Goal: Task Accomplishment & Management: Manage account settings

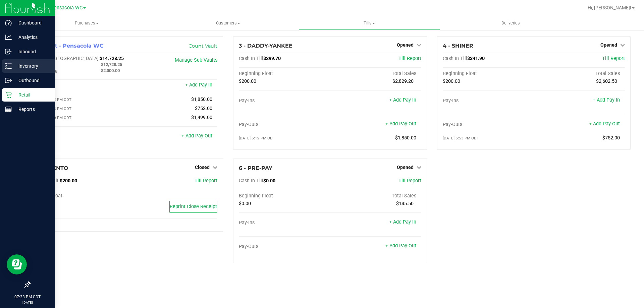
click at [7, 67] on icon at bounding box center [8, 66] width 7 height 7
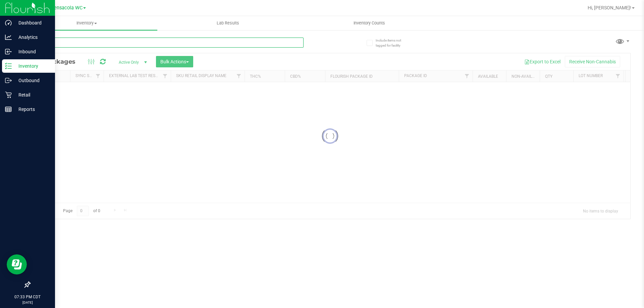
click at [94, 42] on input "text" at bounding box center [167, 43] width 274 height 10
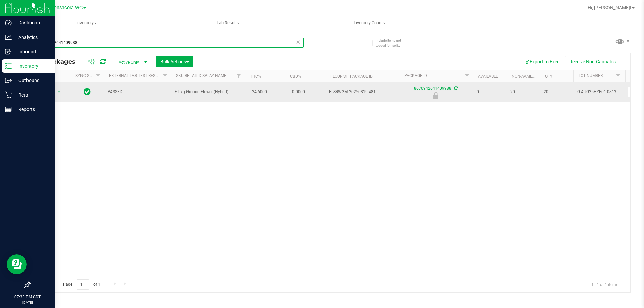
type input "8670942641409988"
click at [48, 90] on span "Action" at bounding box center [46, 91] width 18 height 9
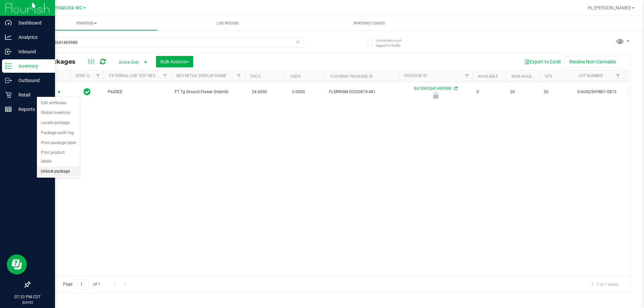
click at [63, 167] on li "Unlock package" at bounding box center [58, 172] width 43 height 10
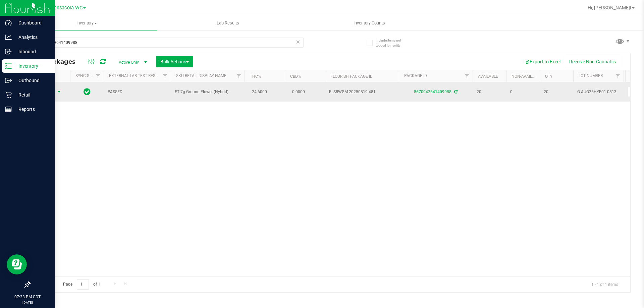
click at [57, 92] on span "select" at bounding box center [58, 91] width 5 height 5
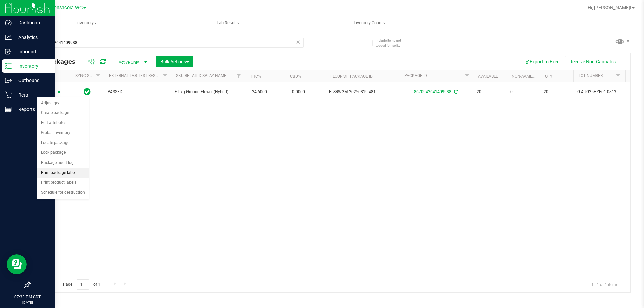
click at [79, 177] on li "Print package label" at bounding box center [63, 173] width 52 height 10
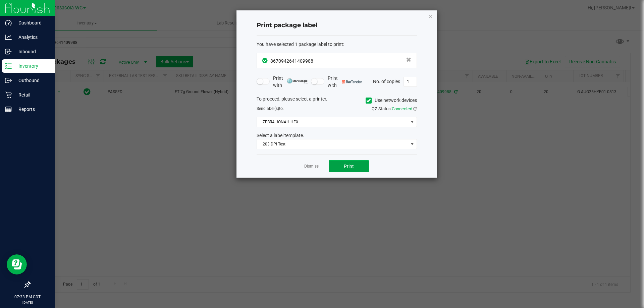
click at [353, 166] on span "Print" at bounding box center [349, 166] width 10 height 5
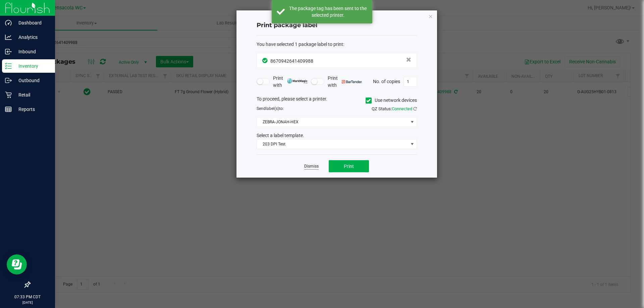
click at [310, 166] on link "Dismiss" at bounding box center [311, 167] width 14 height 6
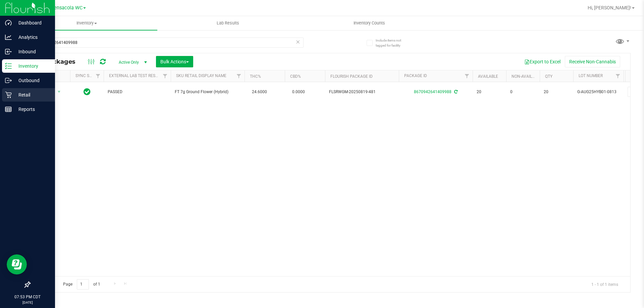
click at [4, 94] on div "Retail" at bounding box center [28, 94] width 53 height 13
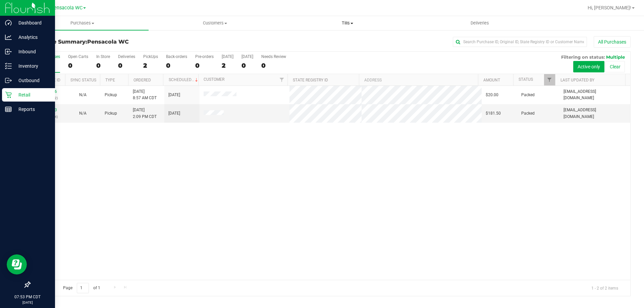
click at [355, 20] on span "Tills" at bounding box center [347, 23] width 132 height 6
click at [337, 44] on li "Manage tills" at bounding box center [347, 41] width 132 height 8
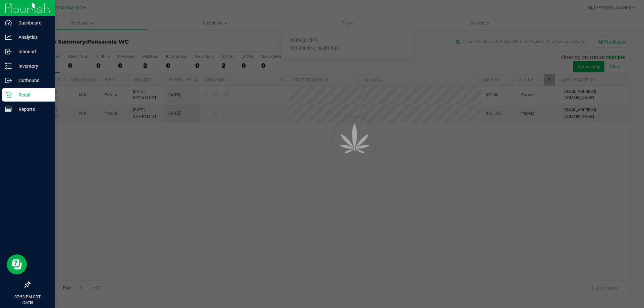
click at [337, 43] on div at bounding box center [322, 154] width 644 height 308
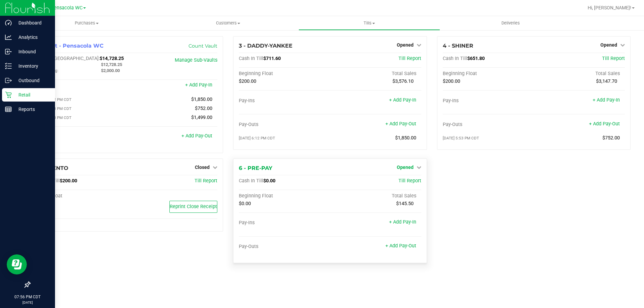
click at [404, 170] on span "Opened" at bounding box center [405, 167] width 17 height 5
click at [411, 184] on link "Close Till" at bounding box center [406, 180] width 18 height 5
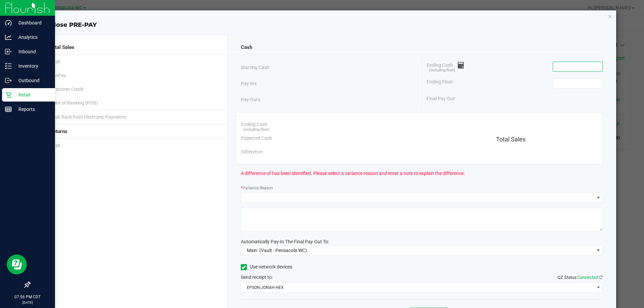
click at [565, 65] on input at bounding box center [577, 66] width 49 height 9
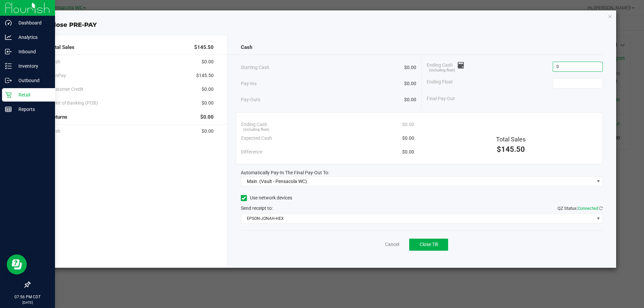
type input "$0.00"
click at [518, 70] on div "Ending Cash (including float) $0.00" at bounding box center [514, 66] width 176 height 17
click at [424, 245] on span "Close Till" at bounding box center [428, 244] width 18 height 5
click at [381, 244] on link "Dismiss" at bounding box center [377, 244] width 16 height 7
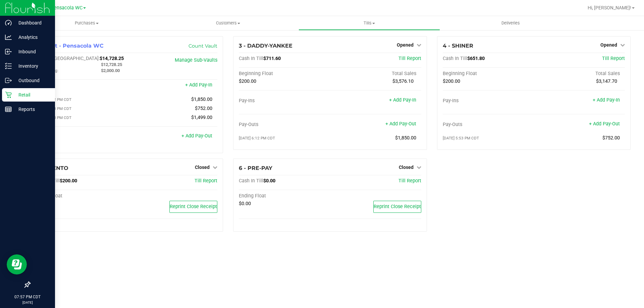
click at [358, 155] on div "3 - DADDY-YANKEE Opened Close Till Cash In Till $711.60 Till Report Beginning F…" at bounding box center [329, 97] width 203 height 122
click at [434, 35] on div "1 - Vault - Pensacola WC Count Vault Cash In Vault: $14,728.25 Main: $12,728.25…" at bounding box center [330, 137] width 628 height 214
click at [407, 43] on span "Opened" at bounding box center [405, 44] width 17 height 5
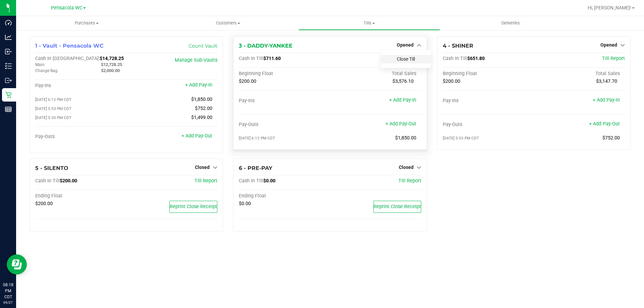
click at [406, 57] on link "Close Till" at bounding box center [406, 58] width 18 height 5
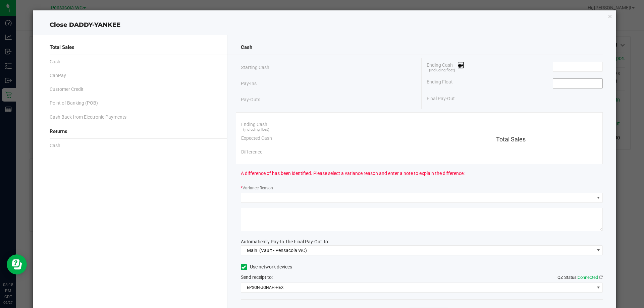
click at [579, 83] on input at bounding box center [577, 83] width 49 height 9
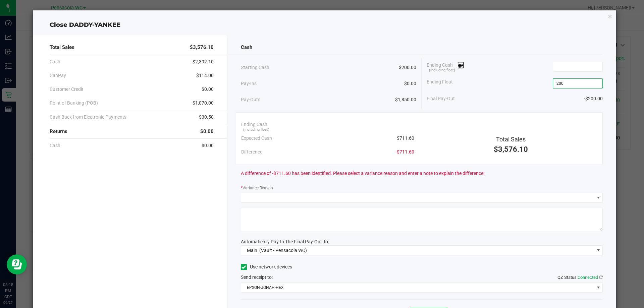
type input "$200.00"
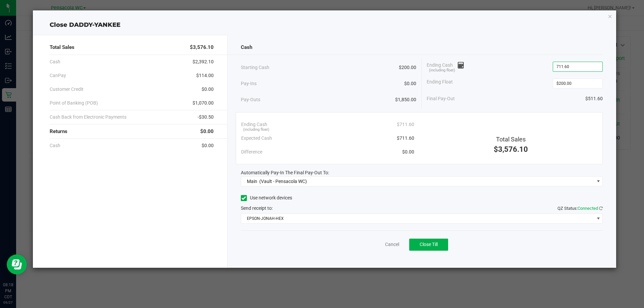
click at [512, 85] on div "Ending Float $200.00" at bounding box center [514, 83] width 176 height 17
type input "$711.60"
click at [431, 243] on span "Close Till" at bounding box center [428, 244] width 18 height 5
click at [379, 233] on div "Dismiss Reprint Closing Receipt" at bounding box center [422, 243] width 362 height 26
click at [372, 242] on link "Dismiss" at bounding box center [377, 244] width 16 height 7
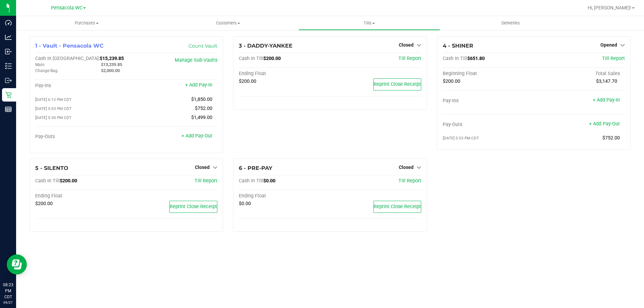
click at [517, 190] on div "1 - Vault - Pensacola WC Count Vault Cash In Vault: $15,239.85 Main: $13,239.85…" at bounding box center [329, 136] width 611 height 201
click at [608, 45] on span "Opened" at bounding box center [608, 44] width 17 height 5
click at [608, 59] on link "Close Till" at bounding box center [609, 58] width 18 height 5
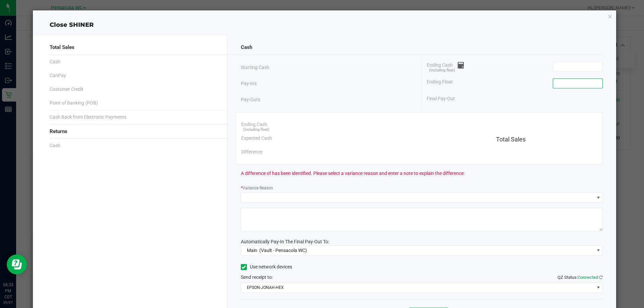
click at [557, 83] on input at bounding box center [577, 83] width 49 height 9
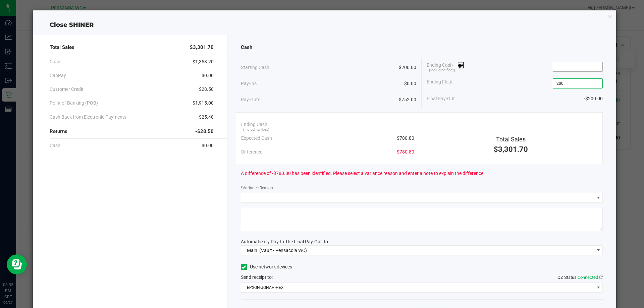
type input "$200.00"
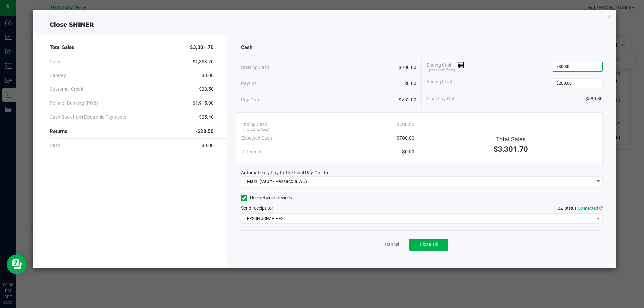
type input "$780.80"
click at [525, 71] on div "Ending Cash (including float) $780.80" at bounding box center [514, 66] width 176 height 17
click at [433, 249] on button "Close Till" at bounding box center [428, 245] width 39 height 12
click at [377, 244] on link "Dismiss" at bounding box center [377, 244] width 16 height 7
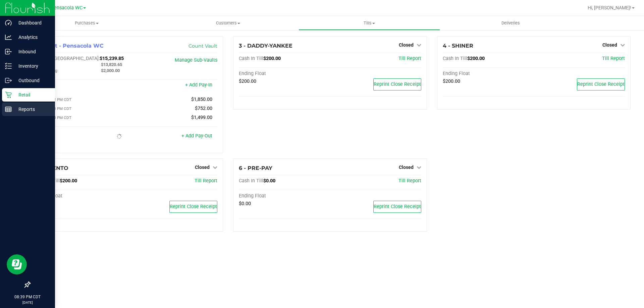
click at [14, 112] on p "Reports" at bounding box center [32, 109] width 40 height 8
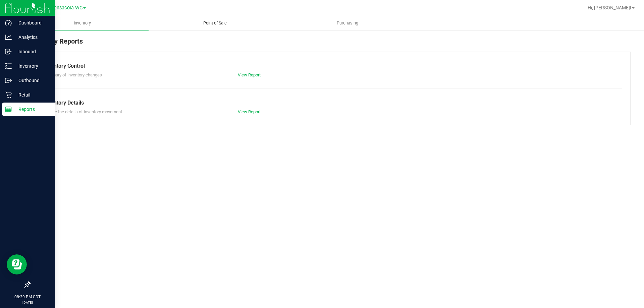
click at [216, 23] on span "Point of Sale" at bounding box center [215, 23] width 42 height 6
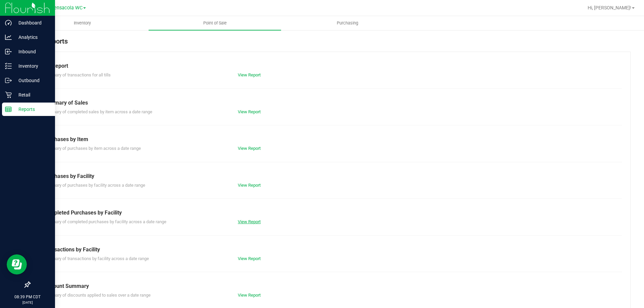
click at [245, 222] on link "View Report" at bounding box center [249, 221] width 23 height 5
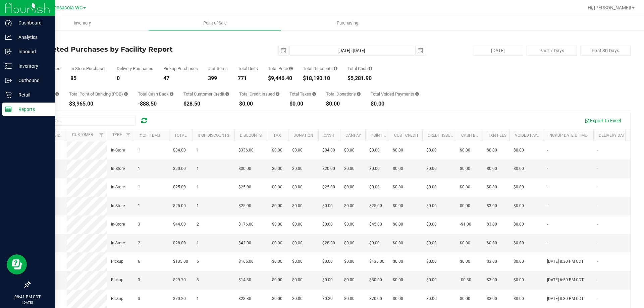
click at [7, 105] on div "Reports" at bounding box center [28, 109] width 53 height 13
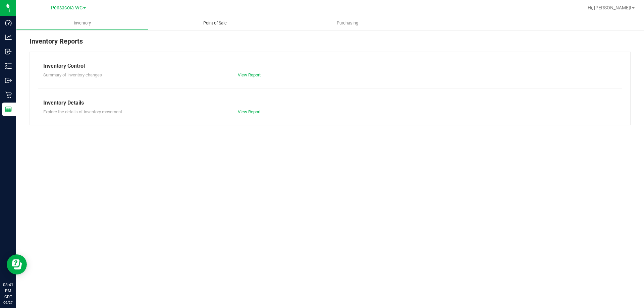
click at [218, 23] on span "Point of Sale" at bounding box center [215, 23] width 42 height 6
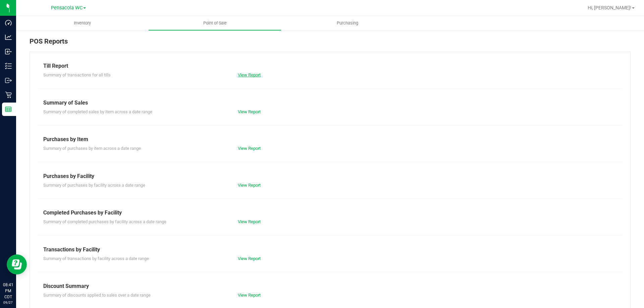
click at [254, 75] on link "View Report" at bounding box center [249, 74] width 23 height 5
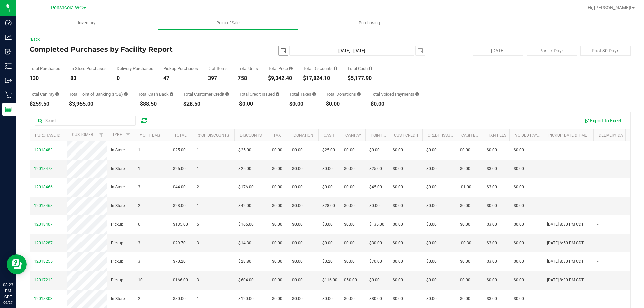
click at [279, 48] on span "select" at bounding box center [283, 50] width 9 height 9
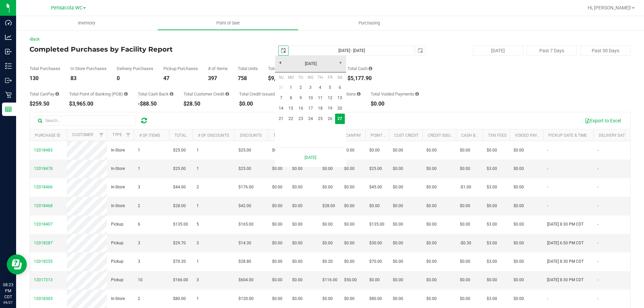
scroll to position [0, 17]
click at [293, 121] on link "22" at bounding box center [291, 119] width 10 height 10
type input "[DATE]"
type input "[DATE] - [DATE]"
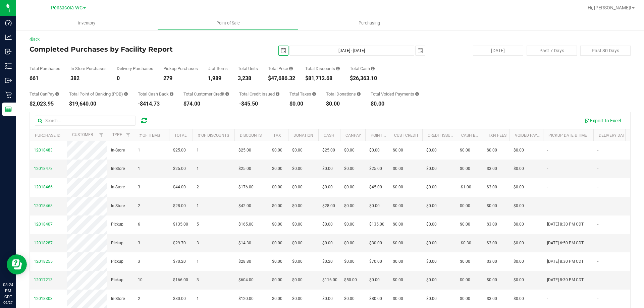
click at [281, 52] on span "select" at bounding box center [283, 50] width 5 height 5
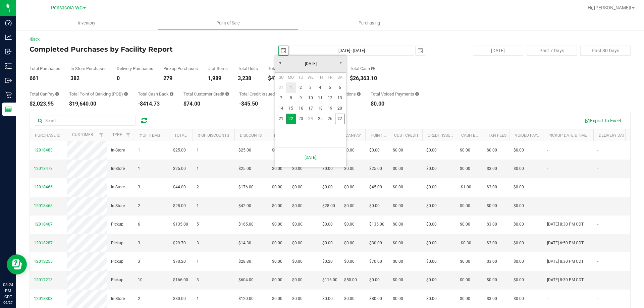
click at [292, 85] on link "1" at bounding box center [291, 87] width 10 height 10
type input "[DATE]"
type input "[DATE] - [DATE]"
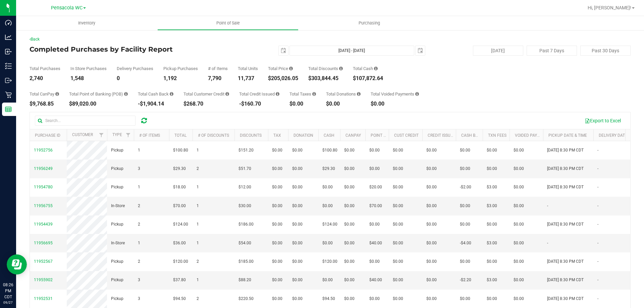
drag, startPoint x: 211, startPoint y: 35, endPoint x: 261, endPoint y: 49, distance: 51.9
click at [245, 48] on div "Back Completed Purchases by Facility Report [DATE] [DATE] - [DATE] [DATE] [DATE…" at bounding box center [330, 194] width 628 height 329
click at [283, 49] on span "select" at bounding box center [283, 50] width 9 height 9
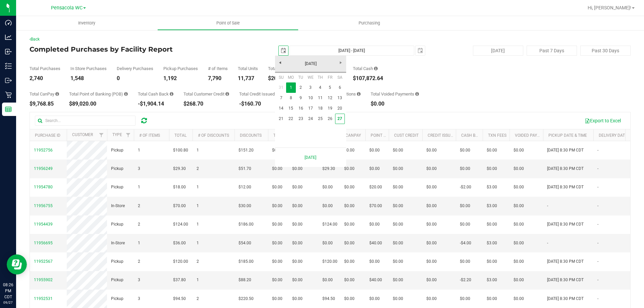
scroll to position [0, 17]
click at [340, 118] on link "27" at bounding box center [340, 119] width 10 height 10
type input "[DATE]"
type input "[DATE] - [DATE]"
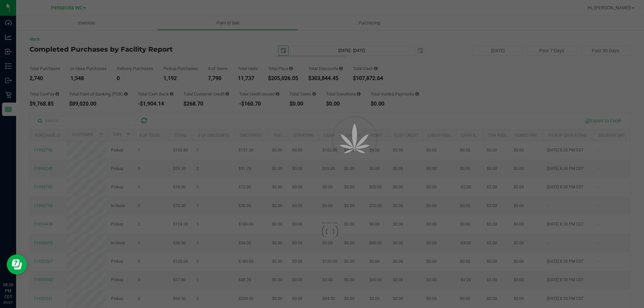
scroll to position [0, 0]
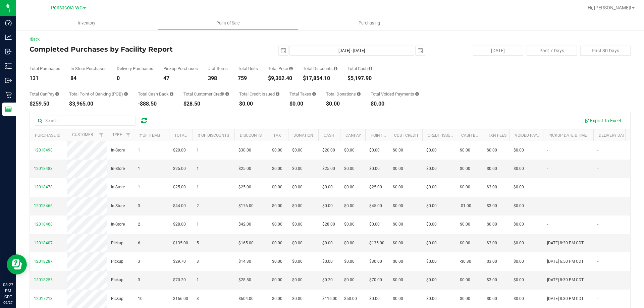
drag, startPoint x: 263, startPoint y: 47, endPoint x: 271, endPoint y: 48, distance: 8.7
click at [263, 48] on div "[DATE] [DATE] - [DATE] [DATE]" at bounding box center [327, 51] width 205 height 10
click at [282, 51] on span "select" at bounding box center [283, 50] width 5 height 5
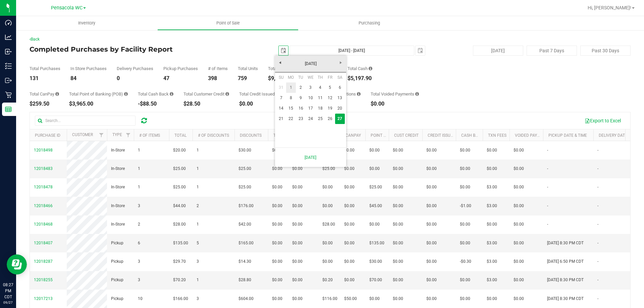
click at [291, 87] on link "1" at bounding box center [291, 87] width 10 height 10
type input "[DATE]"
type input "[DATE] - [DATE]"
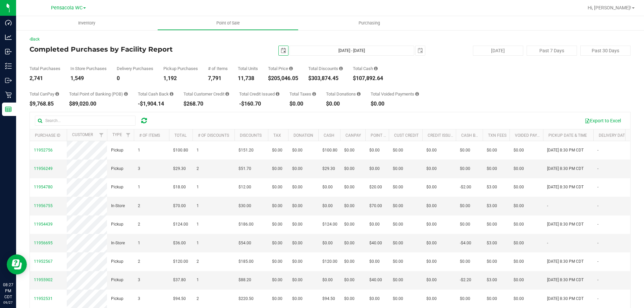
click at [281, 53] on span "select" at bounding box center [283, 50] width 5 height 5
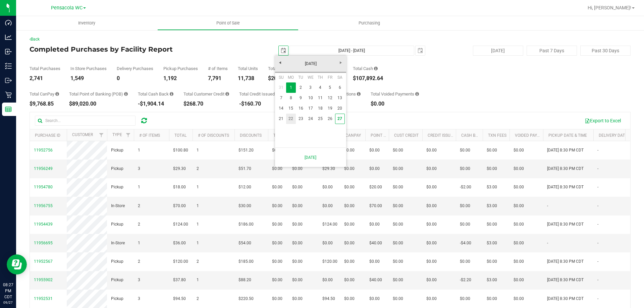
drag, startPoint x: 289, startPoint y: 119, endPoint x: 318, endPoint y: 111, distance: 30.1
click at [289, 119] on link "22" at bounding box center [291, 119] width 10 height 10
type input "[DATE]"
type input "[DATE] - [DATE]"
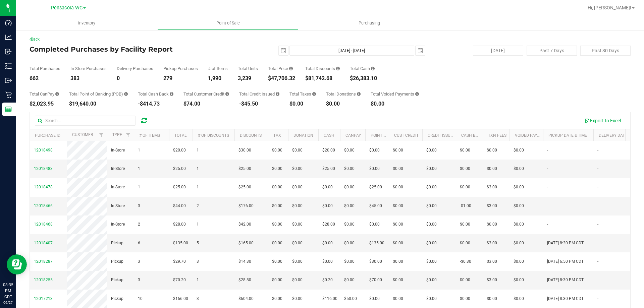
click at [245, 46] on div "Back Completed Purchases by Facility Report [DATE] [DATE] - [DATE] [DATE] [DATE…" at bounding box center [330, 193] width 601 height 315
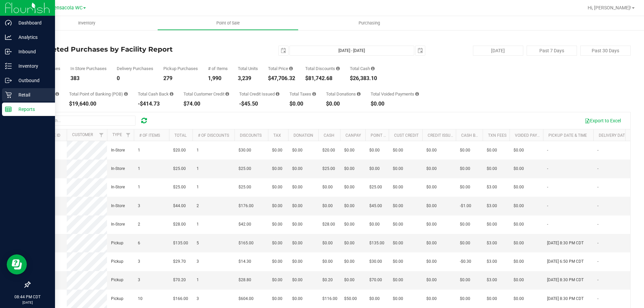
click at [8, 95] on icon at bounding box center [8, 95] width 6 height 6
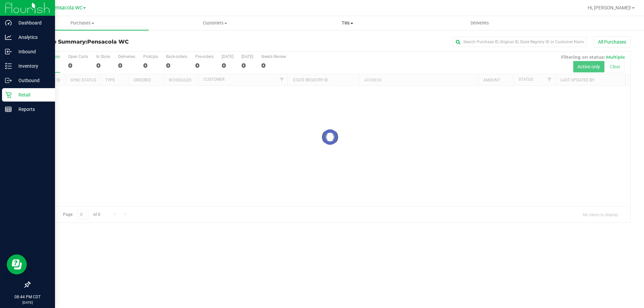
click at [354, 24] on span "Tills" at bounding box center [347, 23] width 132 height 6
click at [350, 23] on span "Tills" at bounding box center [347, 23] width 132 height 6
click at [353, 24] on span at bounding box center [351, 23] width 3 height 1
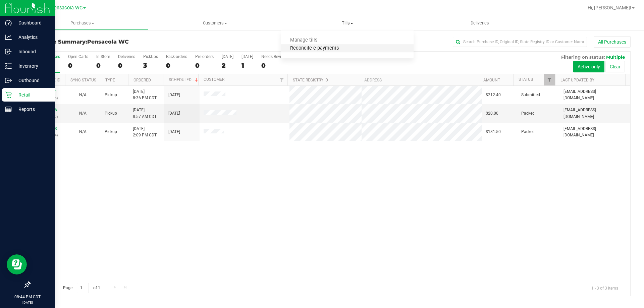
click at [298, 49] on span "Reconcile e-payments" at bounding box center [314, 49] width 67 height 6
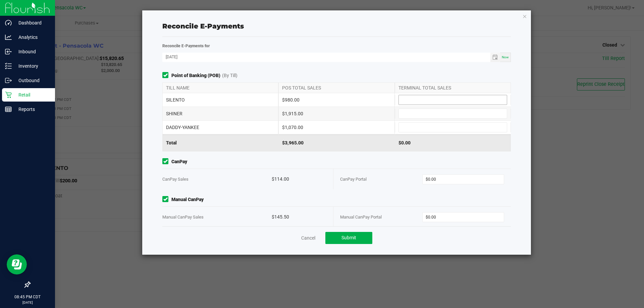
click at [435, 99] on input at bounding box center [453, 99] width 108 height 9
type input "$980.00"
click at [246, 31] on div "Reconcile E-Payments" at bounding box center [336, 26] width 348 height 21
click at [444, 114] on input at bounding box center [453, 113] width 108 height 9
type input "$1,915.00"
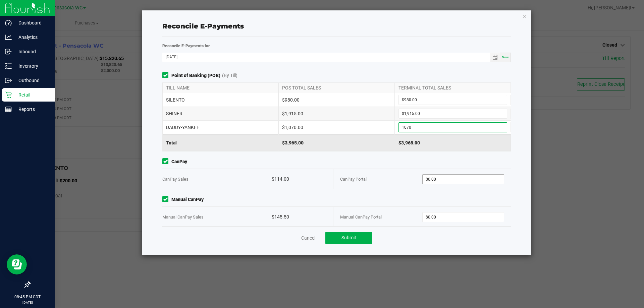
type input "$1,070.00"
click at [441, 178] on input "0" at bounding box center [462, 179] width 81 height 9
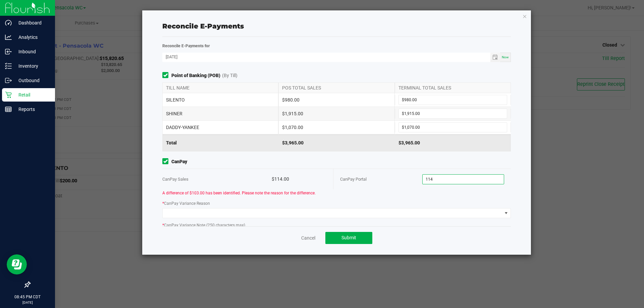
type input "$114.00"
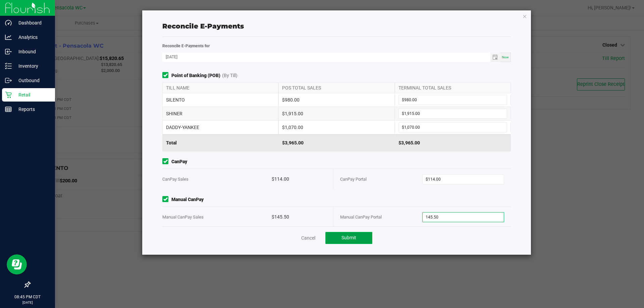
type input "$145.50"
click at [359, 236] on button "Submit" at bounding box center [348, 238] width 47 height 12
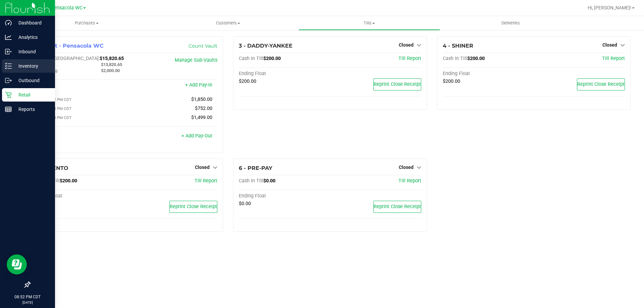
click at [33, 64] on p "Inventory" at bounding box center [32, 66] width 40 height 8
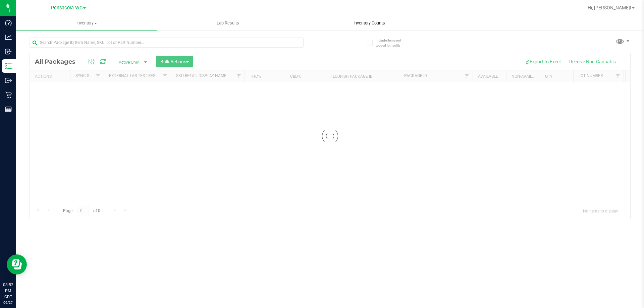
click at [358, 22] on span "Inventory Counts" at bounding box center [369, 23] width 50 height 6
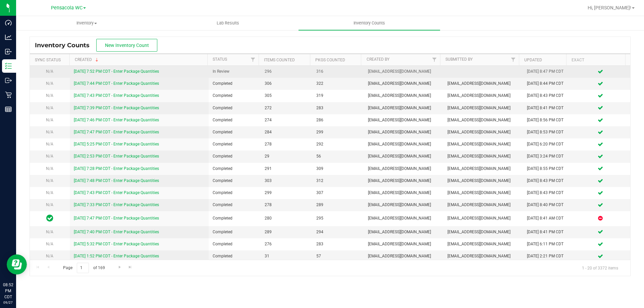
click at [156, 69] on link "[DATE] 7:52 PM CDT - Enter Package Quantities" at bounding box center [116, 71] width 85 height 5
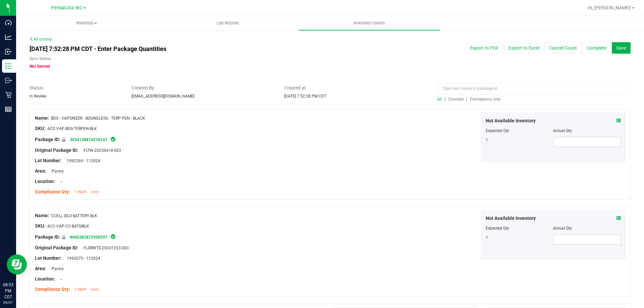
click at [478, 98] on span "Discrepancy only" at bounding box center [485, 99] width 31 height 5
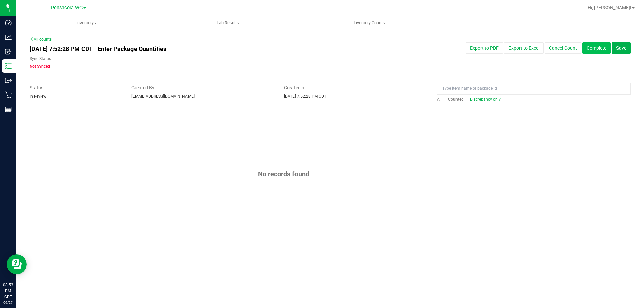
click at [591, 47] on button "Complete" at bounding box center [596, 47] width 28 height 11
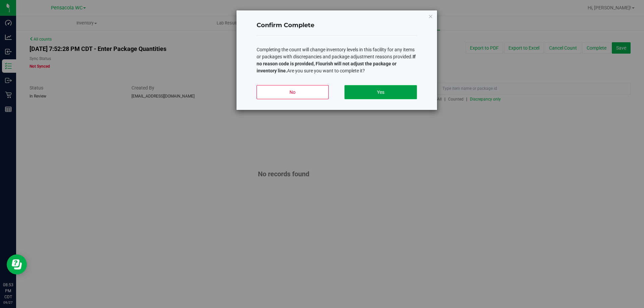
click at [355, 93] on button "Yes" at bounding box center [380, 92] width 72 height 14
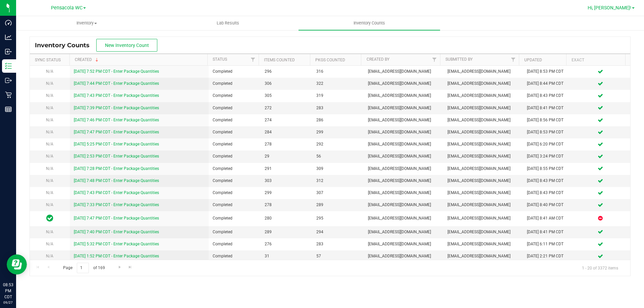
click at [631, 10] on link "Hi, [PERSON_NAME]!" at bounding box center [611, 7] width 52 height 7
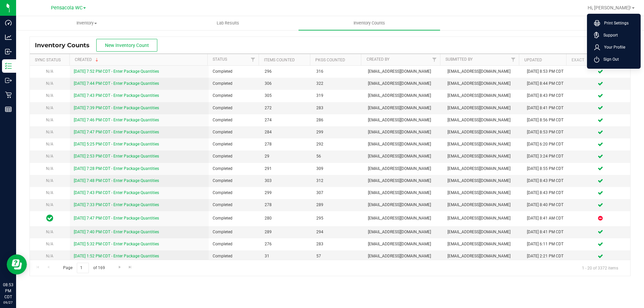
click at [607, 62] on span "Sign Out" at bounding box center [608, 59] width 19 height 7
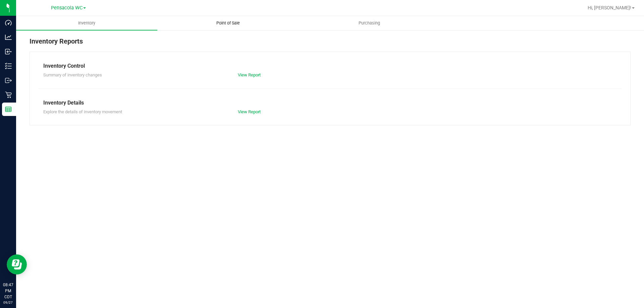
click at [225, 19] on uib-tab-heading "Point of Sale" at bounding box center [228, 22] width 140 height 13
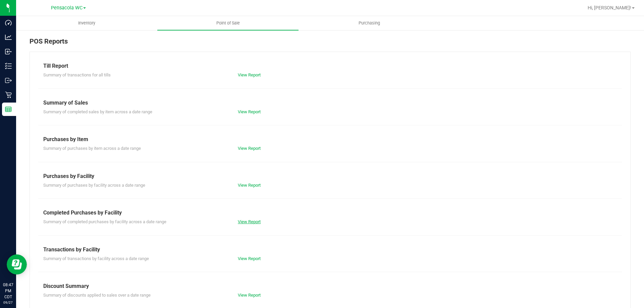
click at [242, 221] on link "View Report" at bounding box center [249, 221] width 23 height 5
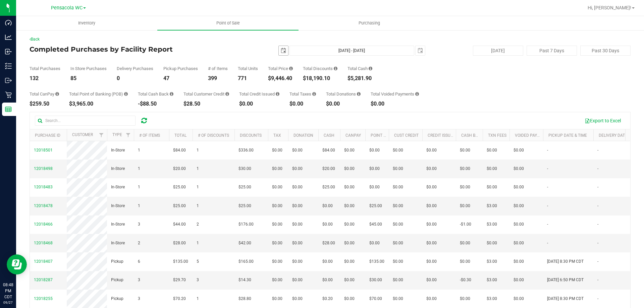
click at [281, 49] on span "select" at bounding box center [283, 50] width 5 height 5
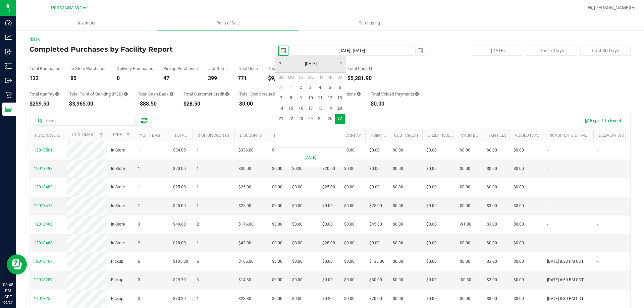
scroll to position [0, 17]
click at [291, 117] on link "22" at bounding box center [291, 119] width 10 height 10
type input "[DATE]"
type input "[DATE] - [DATE]"
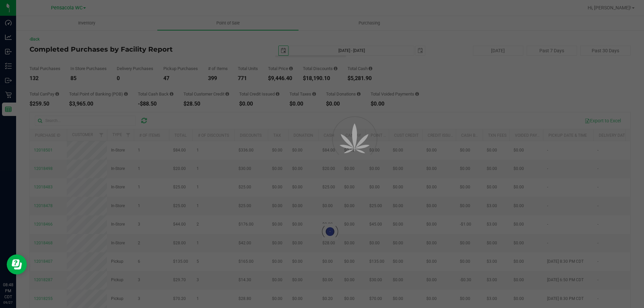
scroll to position [0, 0]
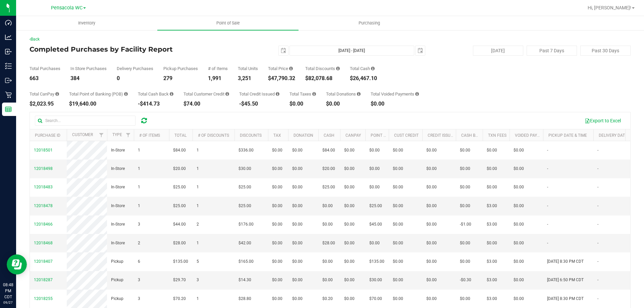
click at [278, 43] on div "Back Completed Purchases by Facility Report 2025-09-22 Sep 22, 2025 - Sep 27, 2…" at bounding box center [330, 193] width 601 height 315
click at [281, 50] on span "select" at bounding box center [283, 50] width 5 height 5
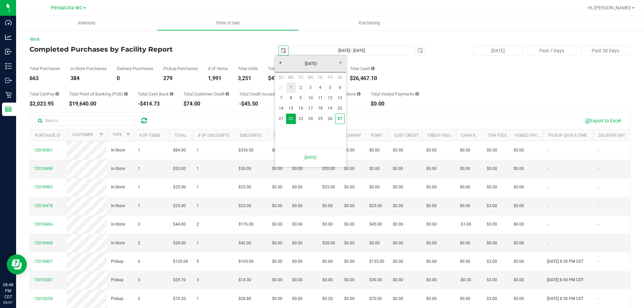
click at [290, 89] on link "1" at bounding box center [291, 87] width 10 height 10
type input "[DATE]"
type input "[DATE] - [DATE]"
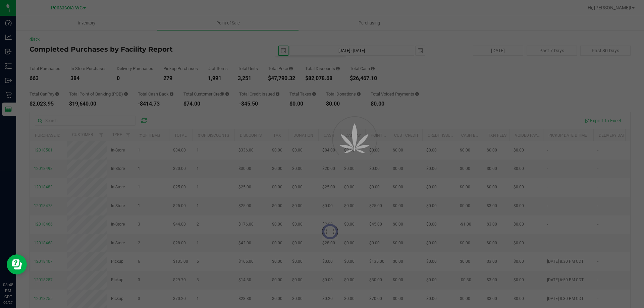
scroll to position [0, 0]
